Goal: Task Accomplishment & Management: Manage account settings

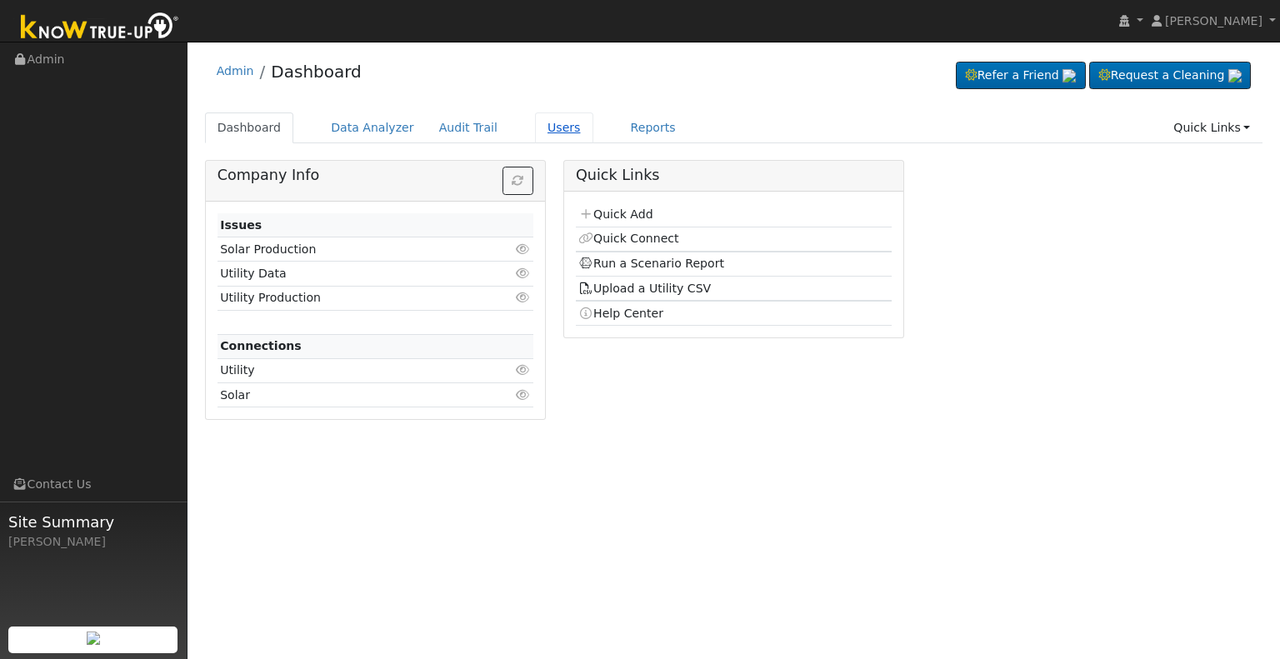
click at [538, 131] on link "Users" at bounding box center [564, 128] width 58 height 31
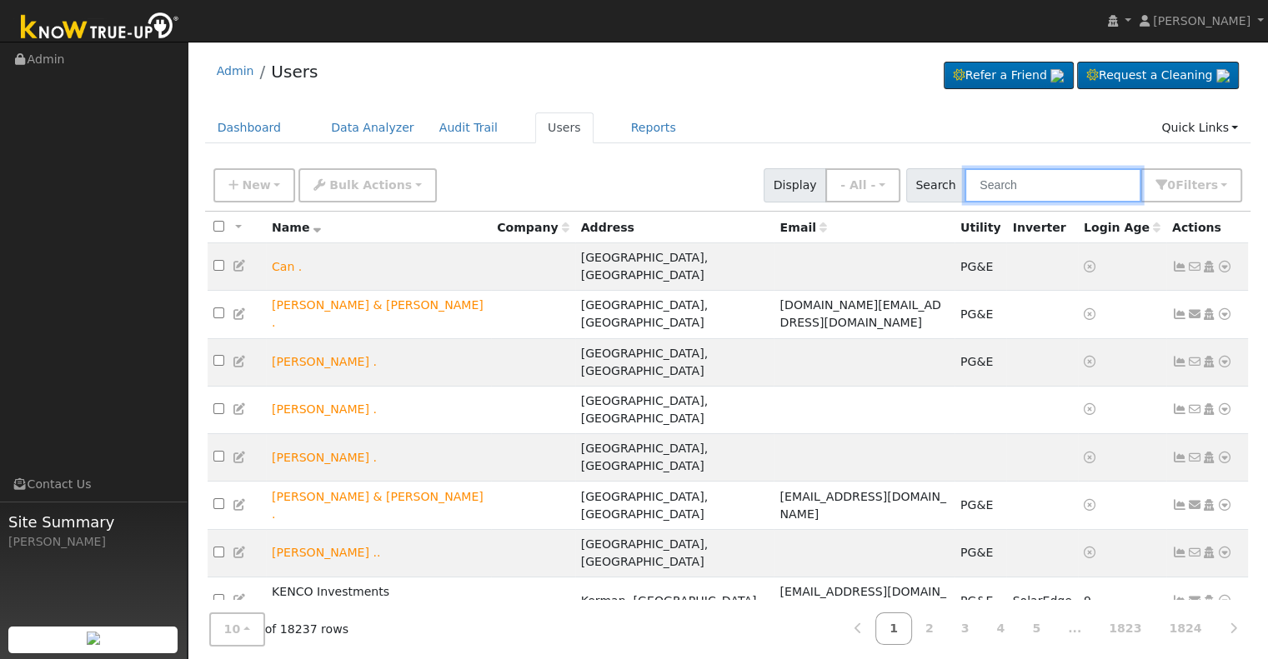
click at [1016, 185] on input "text" at bounding box center [1052, 185] width 177 height 34
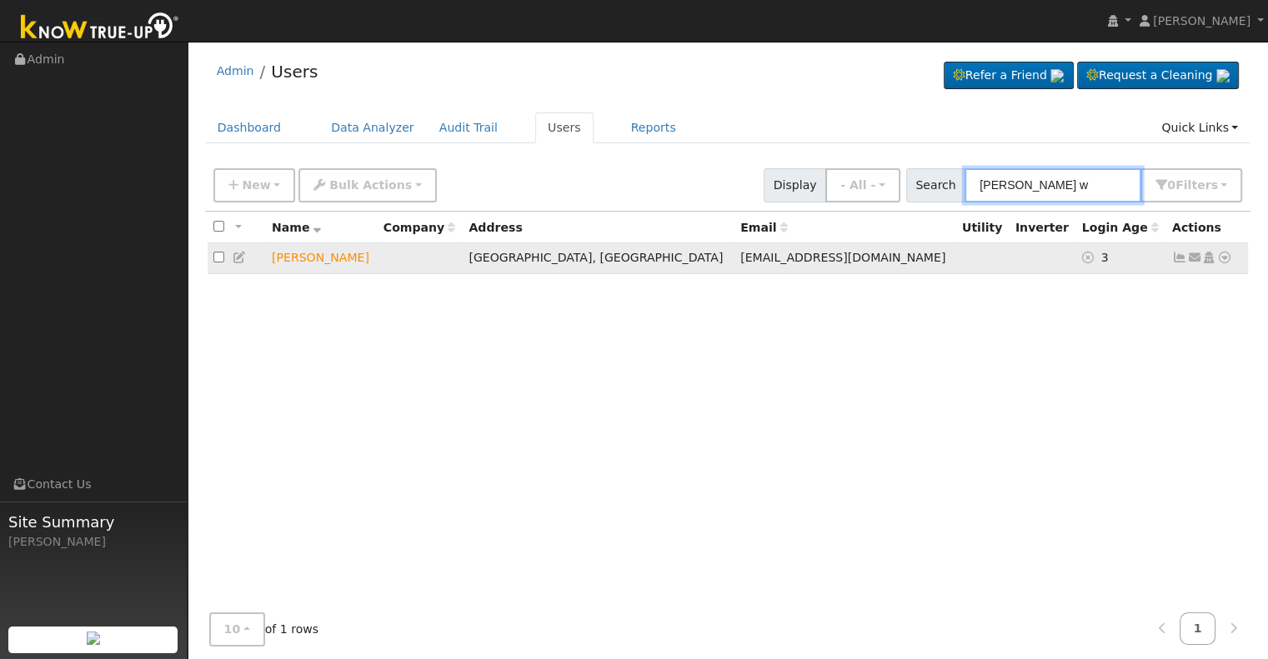
type input "[PERSON_NAME] w"
click at [1208, 261] on icon at bounding box center [1208, 258] width 15 height 12
